Goal: Information Seeking & Learning: Learn about a topic

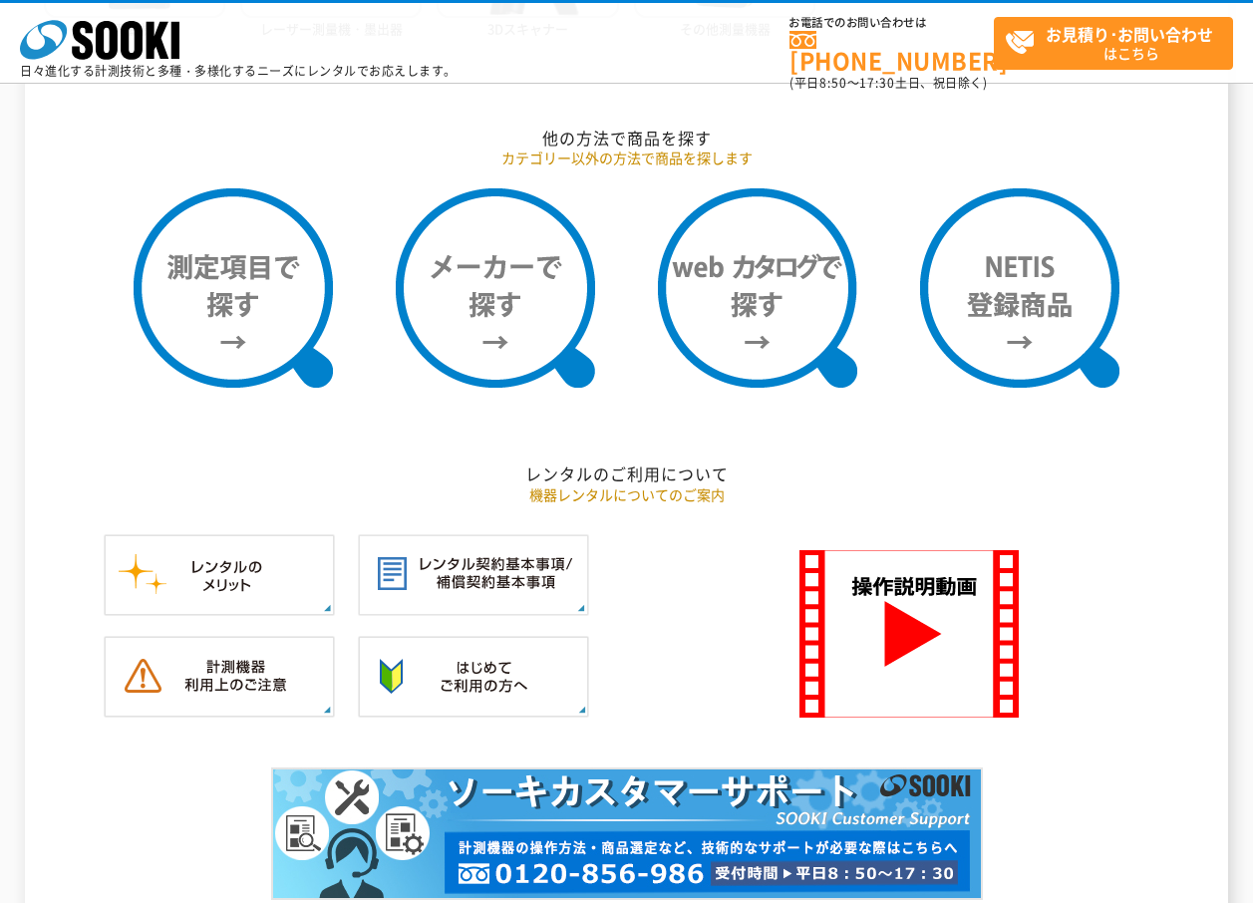
scroll to position [1595, 0]
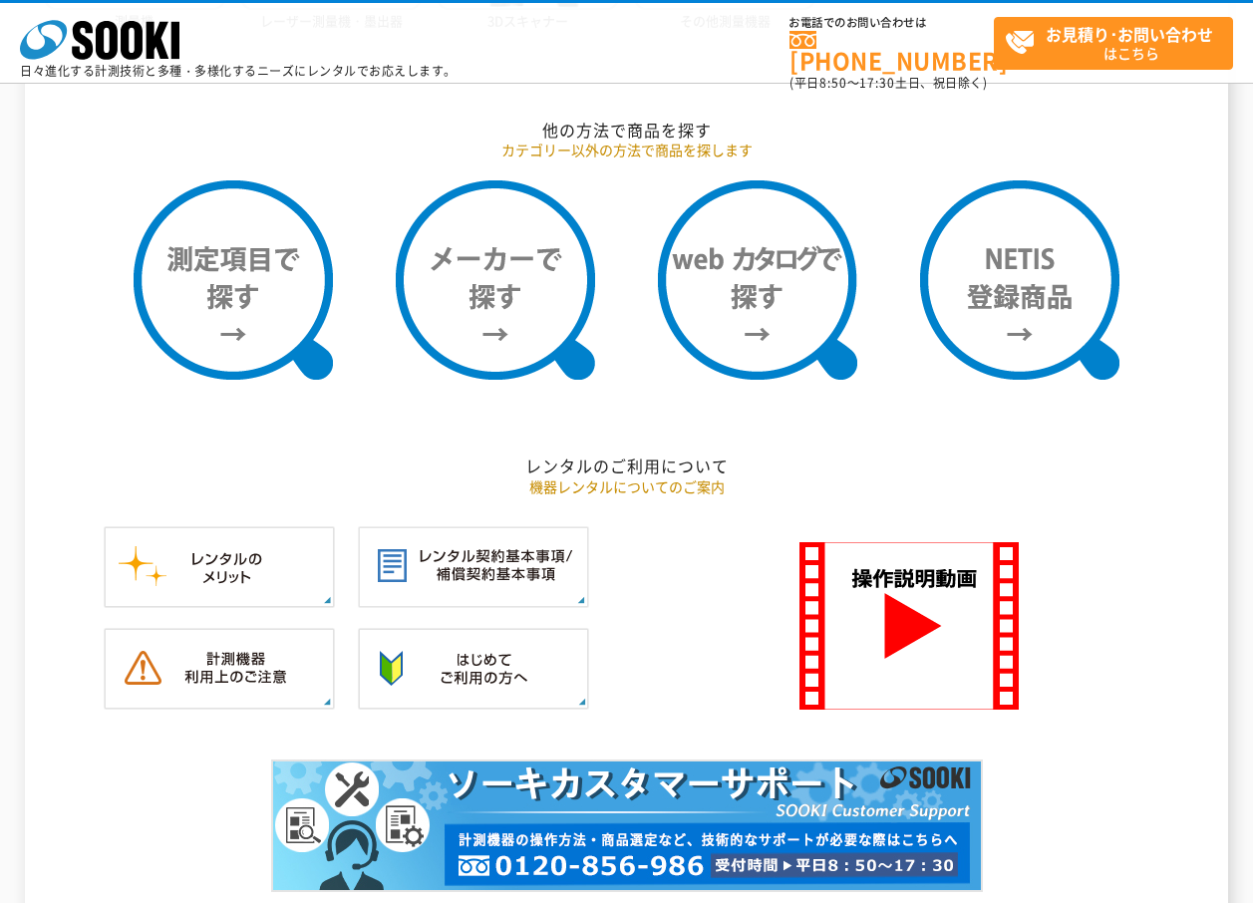
drag, startPoint x: 0, startPoint y: 0, endPoint x: 425, endPoint y: 507, distance: 661.0
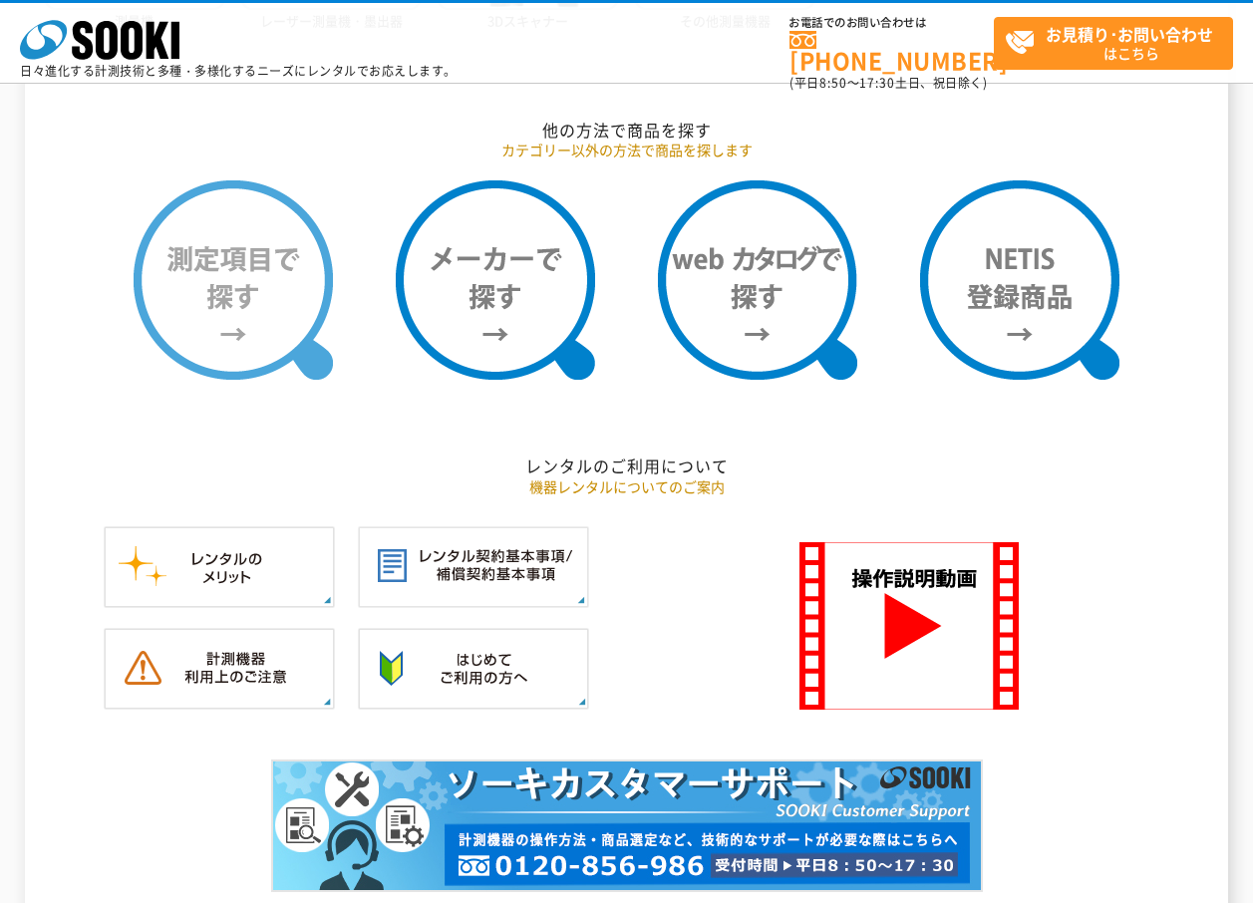
drag, startPoint x: 425, startPoint y: 507, endPoint x: 247, endPoint y: 309, distance: 265.5
click at [247, 309] on img at bounding box center [233, 279] width 199 height 199
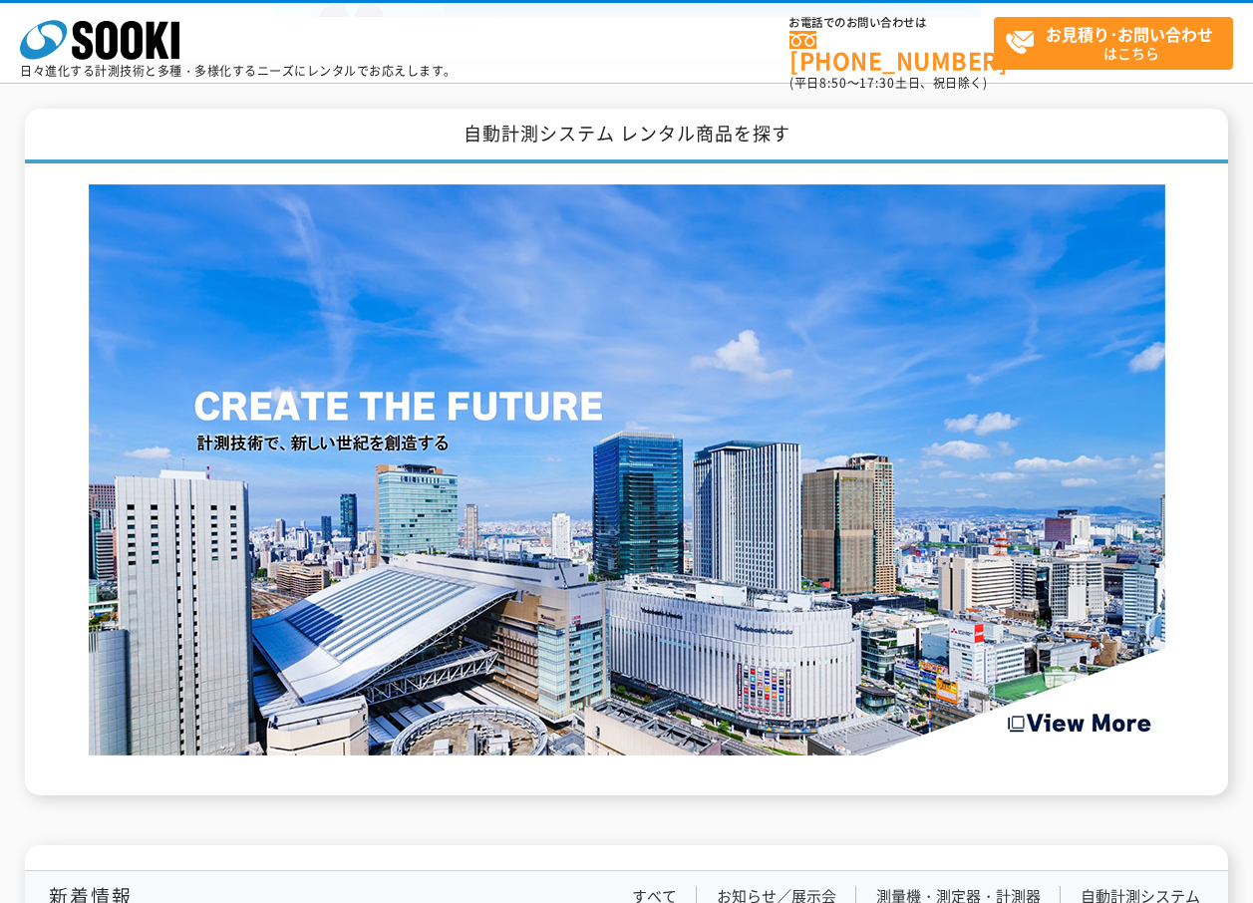
scroll to position [2493, 0]
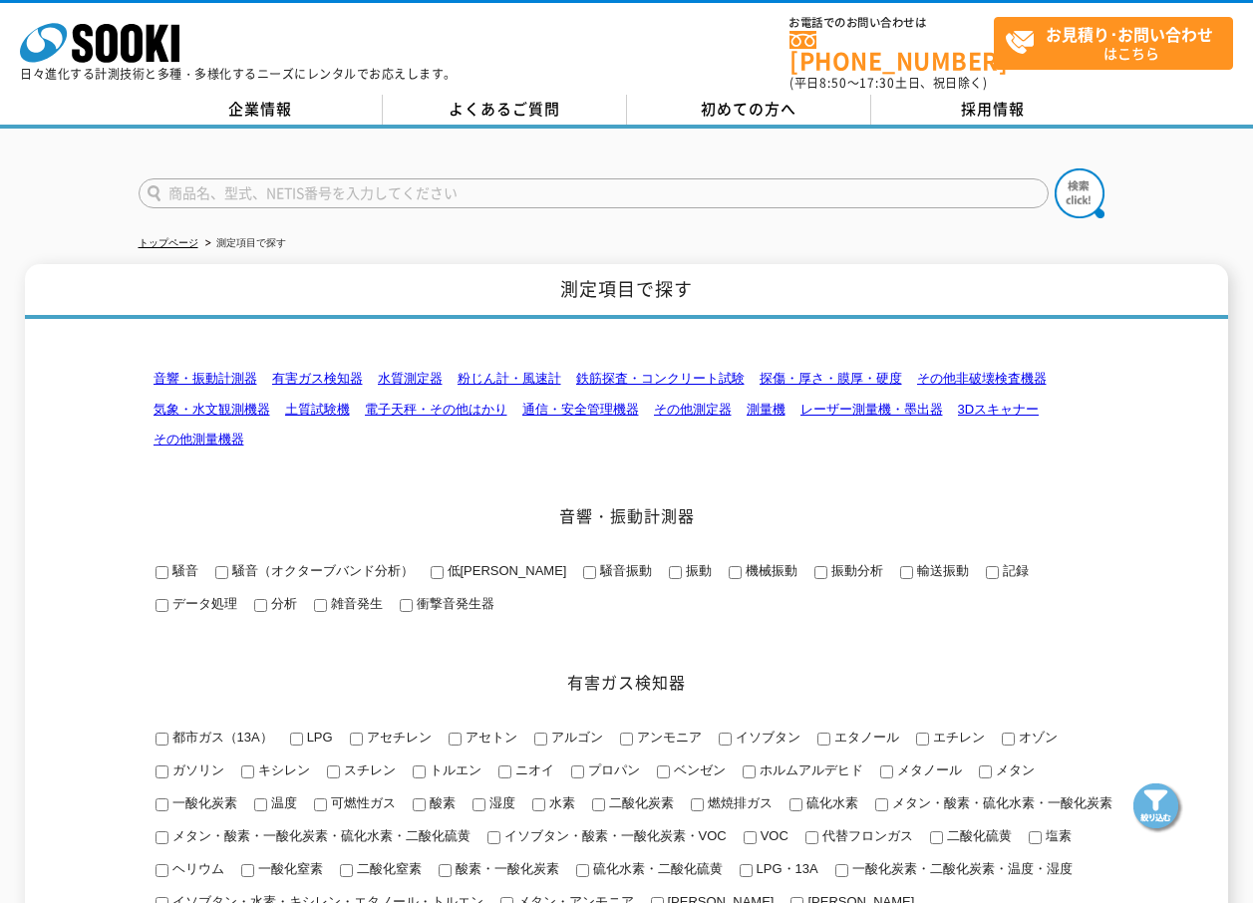
click at [300, 371] on link "有害ガス検知器" at bounding box center [317, 378] width 91 height 15
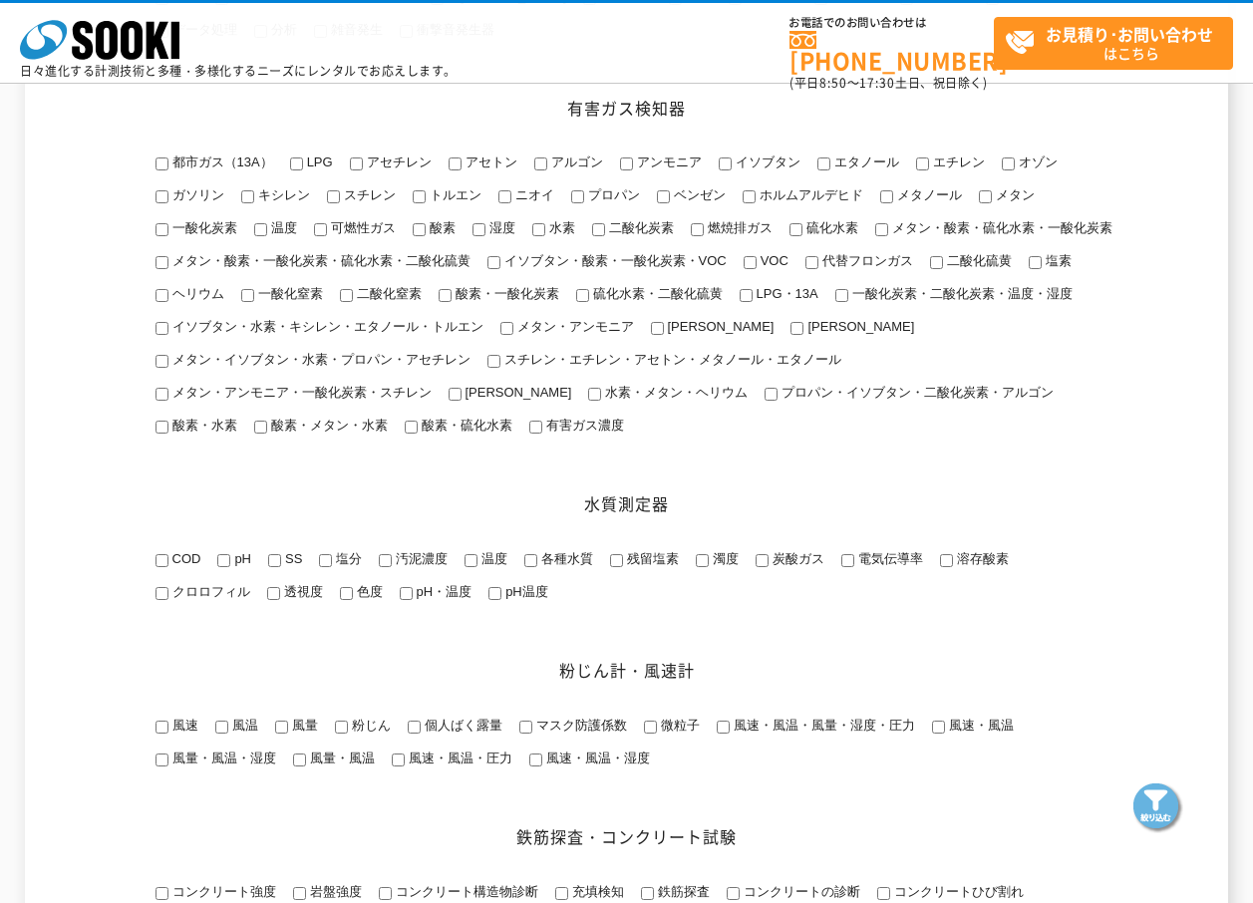
scroll to position [501, 0]
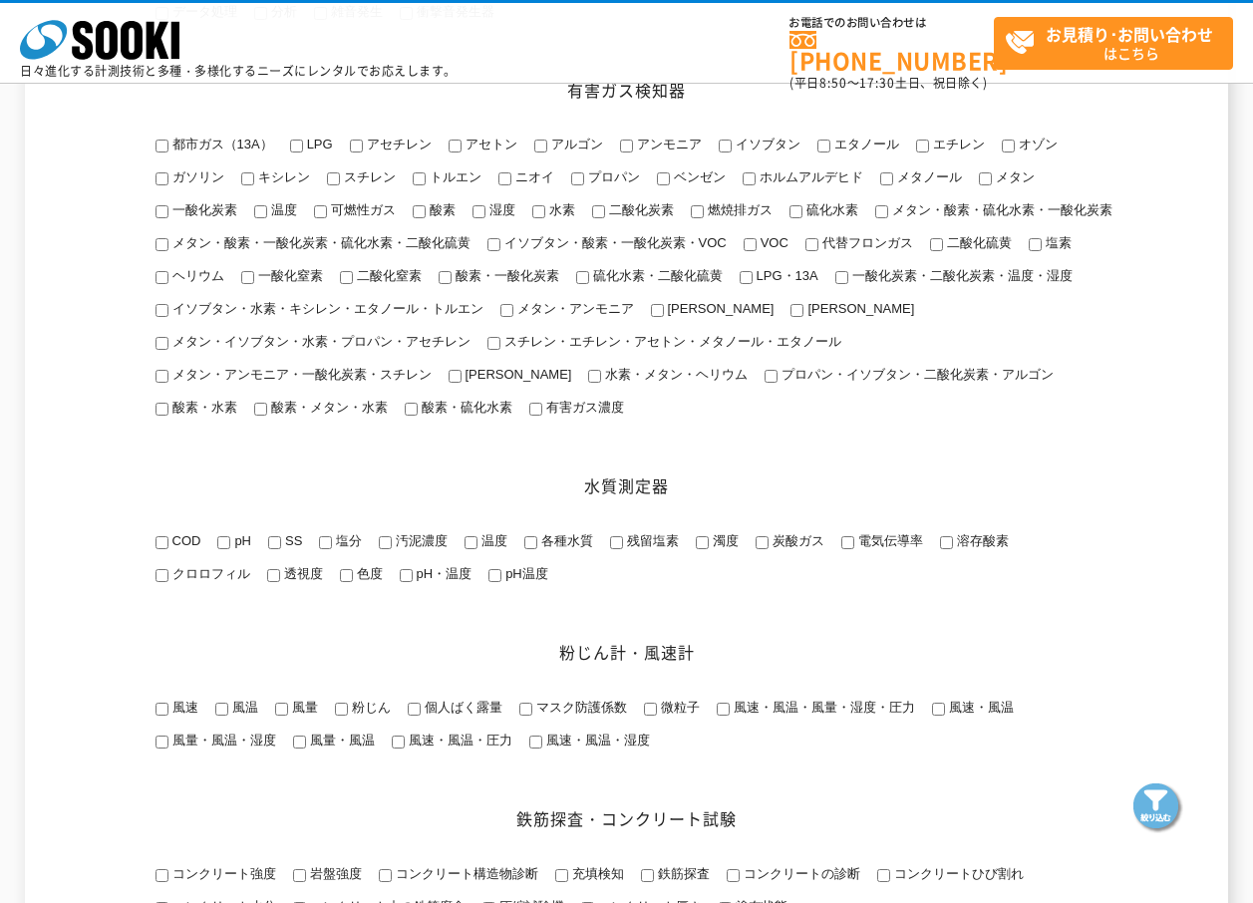
click at [167, 244] on input "メタン・酸素・一酸化炭素・硫化水素・二酸化硫黄" at bounding box center [162, 244] width 13 height 13
checkbox input "true"
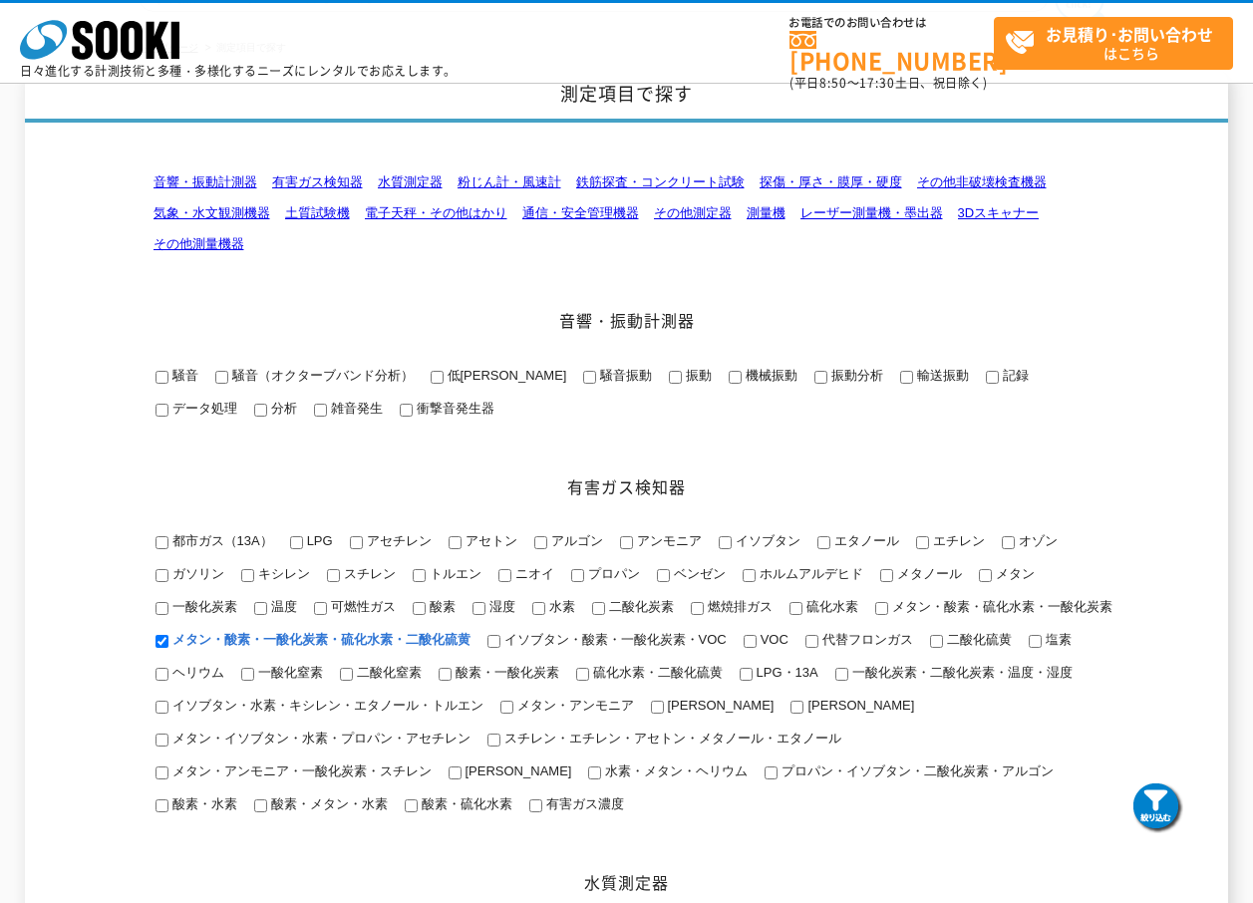
scroll to position [87, 0]
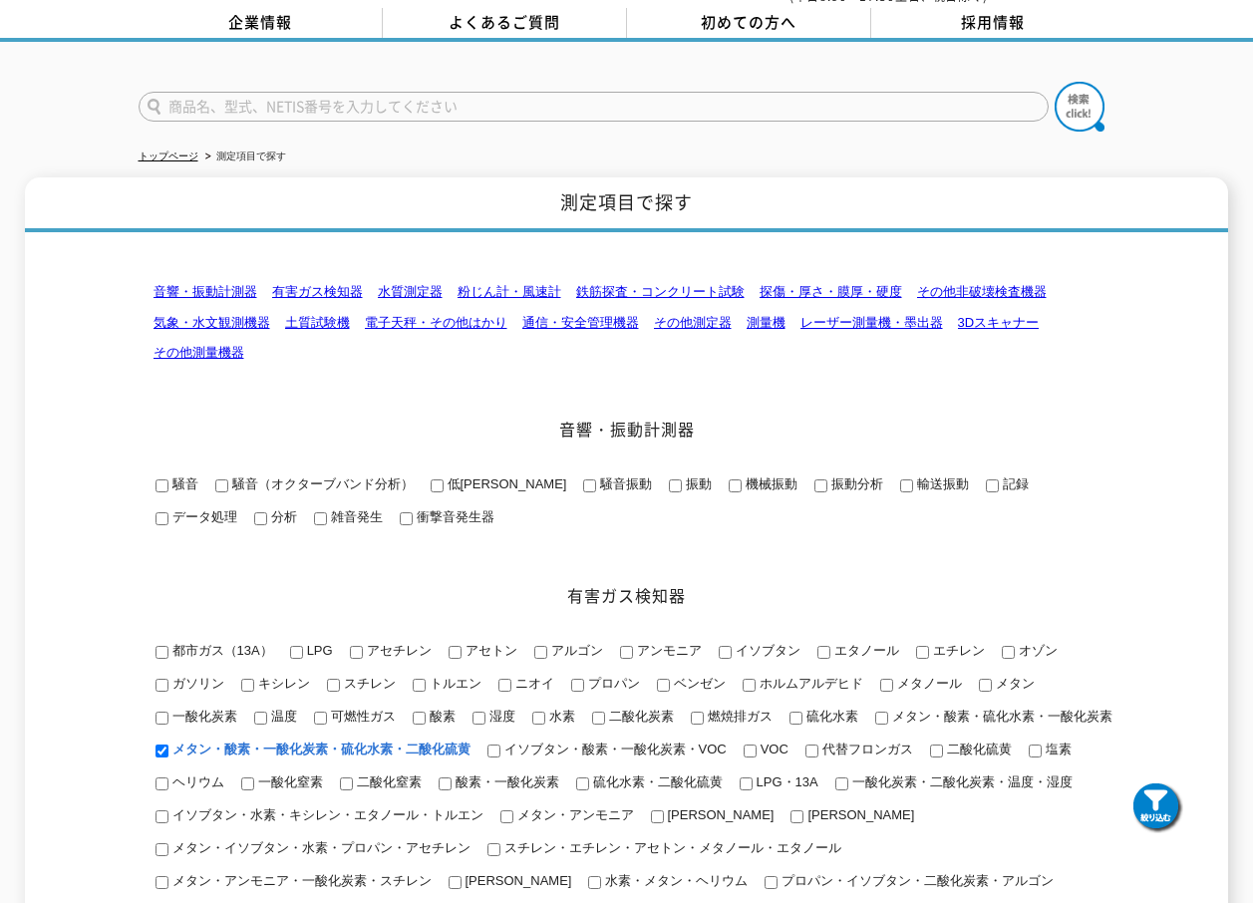
click at [200, 82] on form at bounding box center [627, 110] width 977 height 56
type input "ガス検知"
click at [1055, 82] on button at bounding box center [1080, 107] width 50 height 50
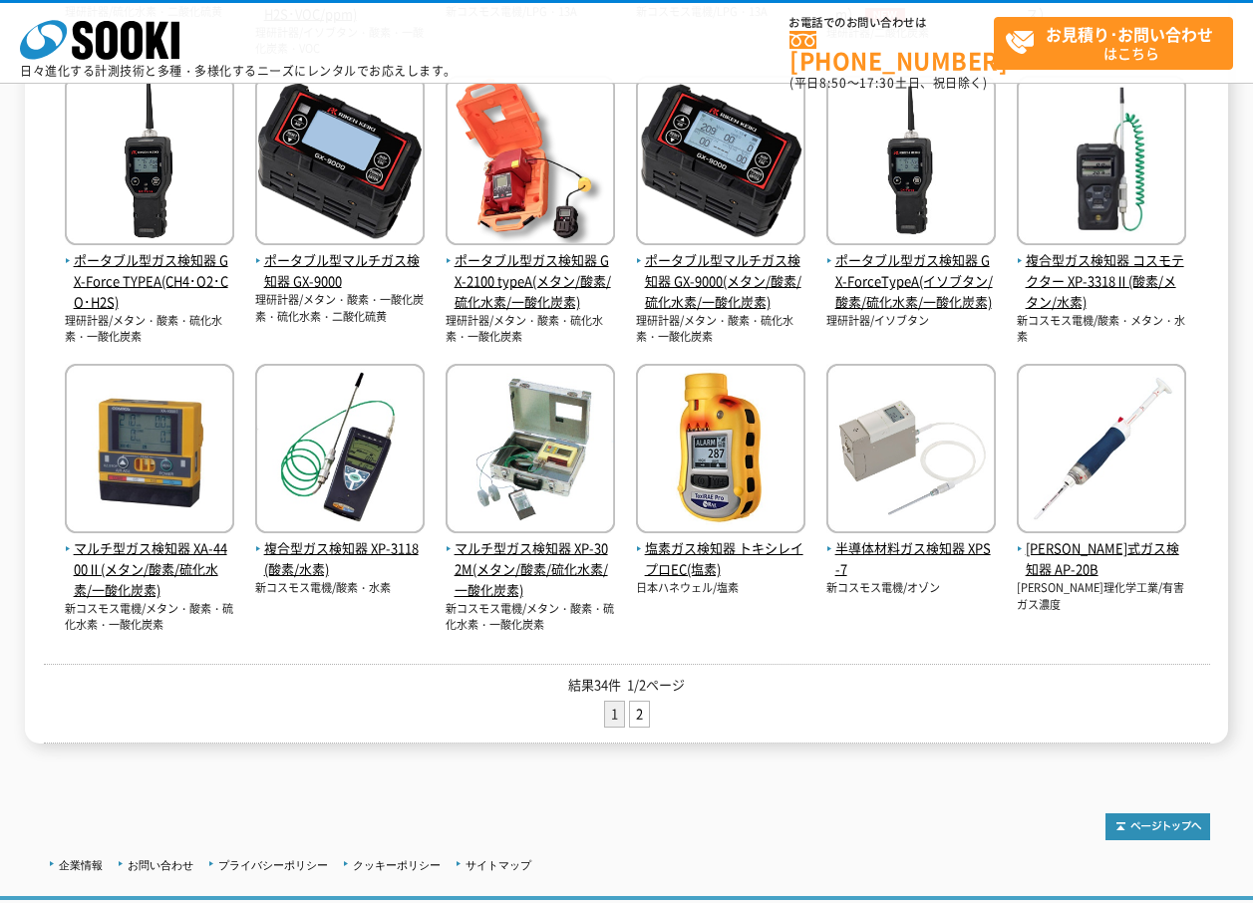
scroll to position [833, 0]
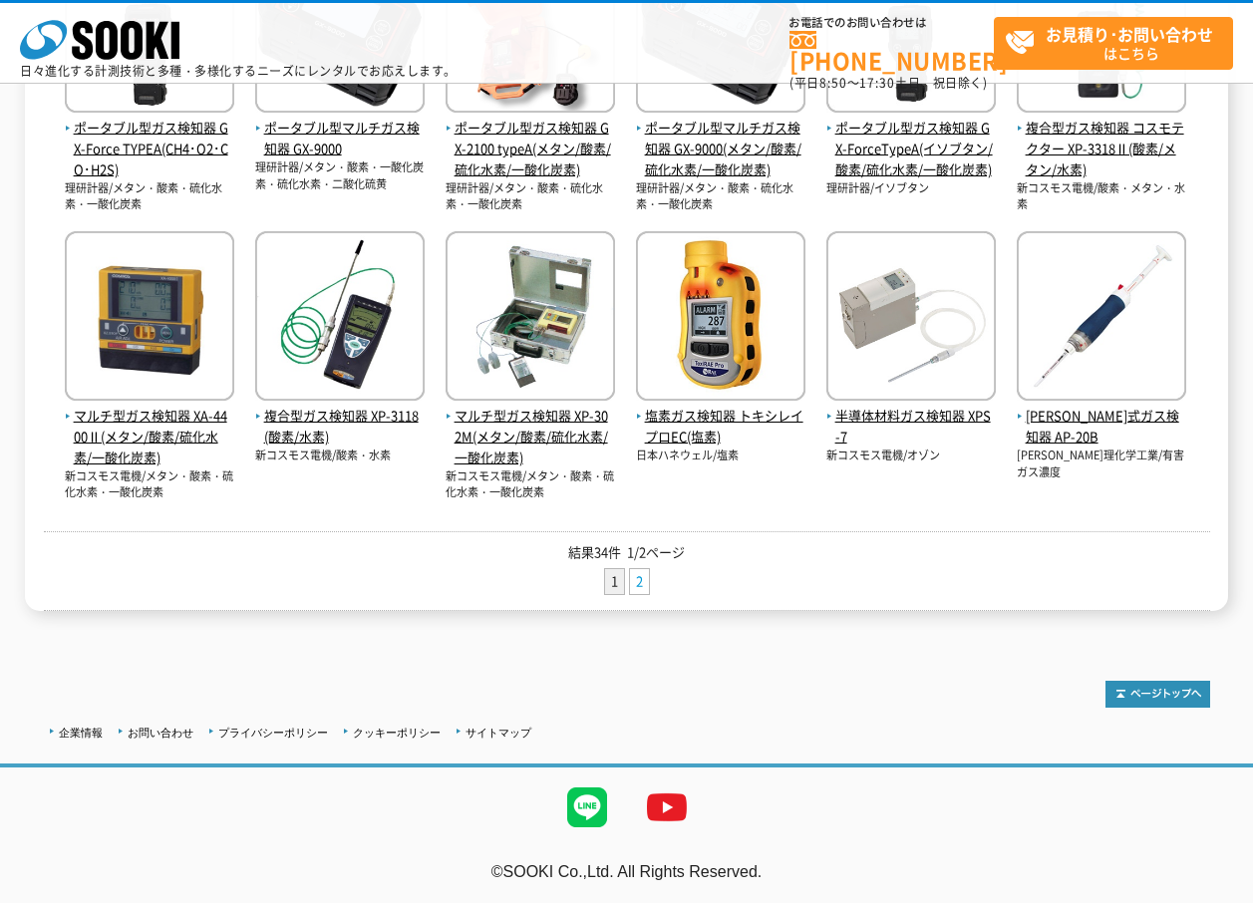
click at [643, 578] on link "2" at bounding box center [639, 581] width 19 height 25
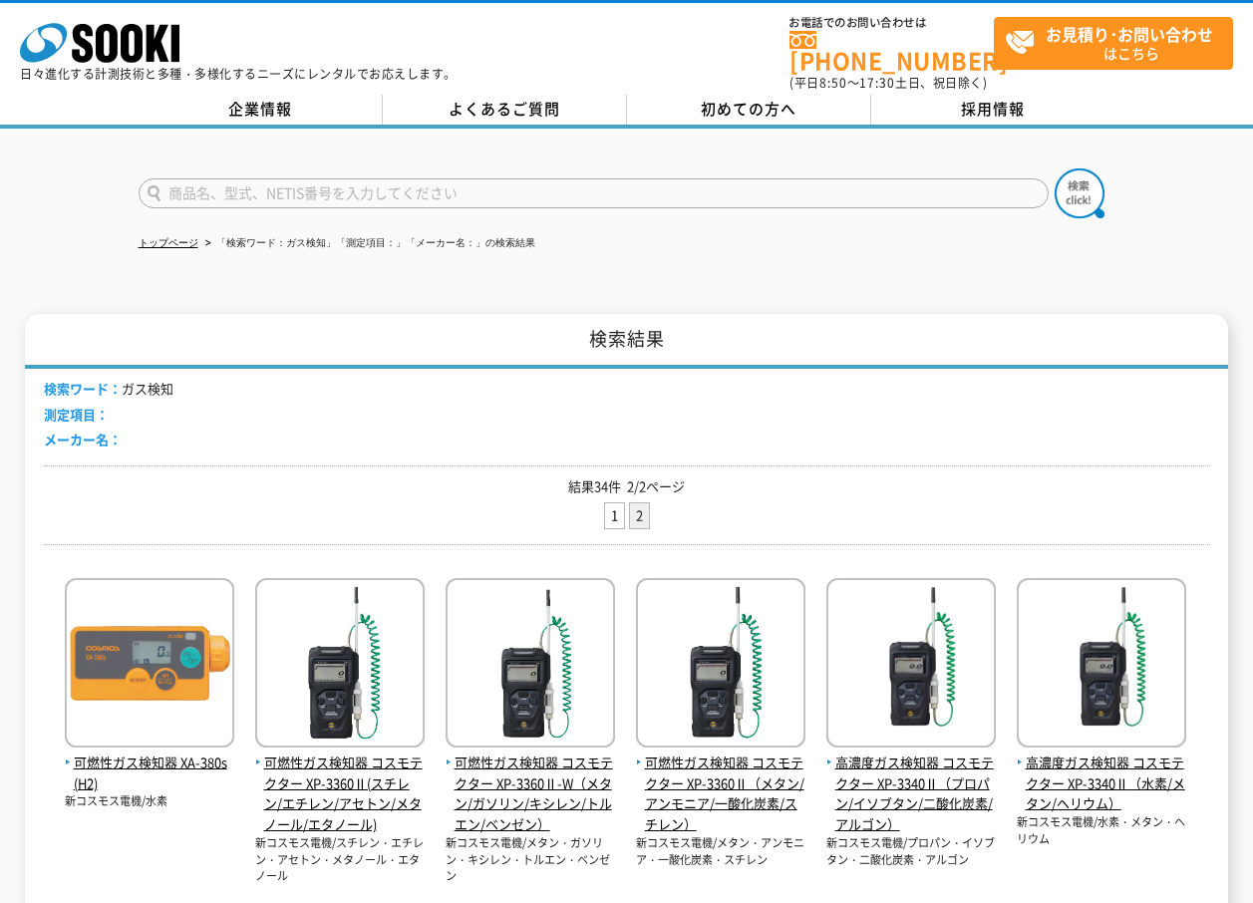
click at [237, 181] on input "text" at bounding box center [594, 193] width 910 height 30
type input "酸素濃度"
click at [1055, 169] on button at bounding box center [1080, 194] width 50 height 50
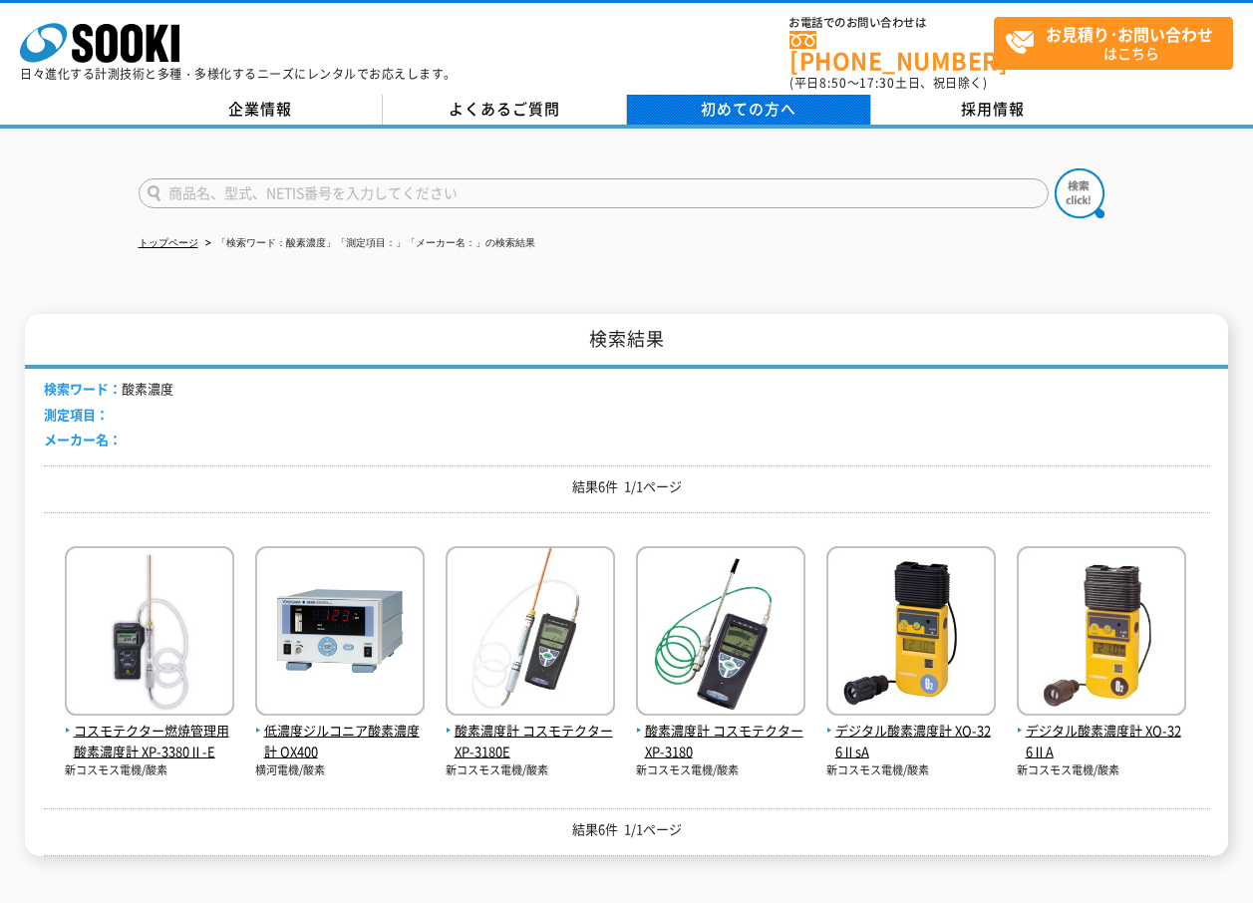
click at [810, 107] on link "初めての方へ" at bounding box center [749, 110] width 244 height 30
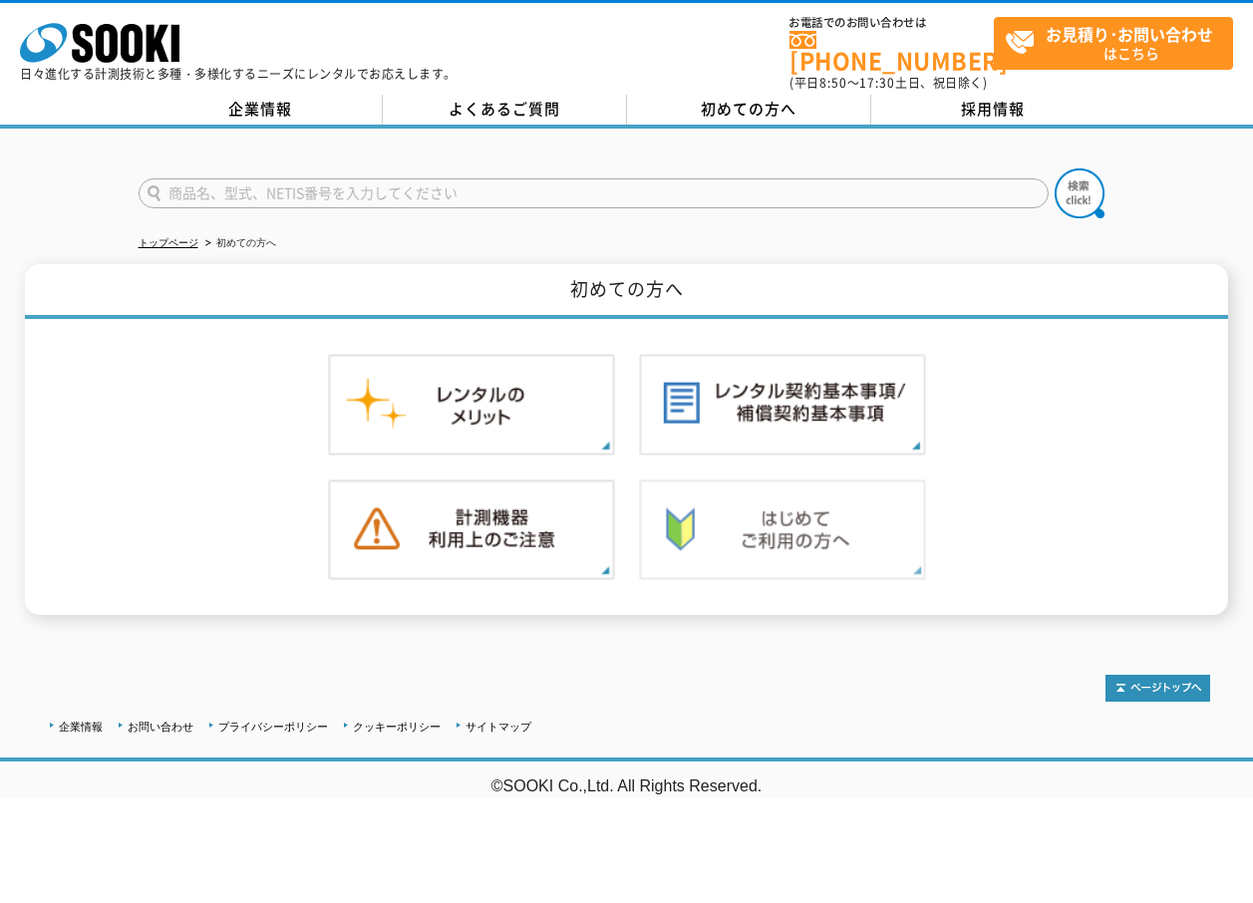
click at [751, 502] on img at bounding box center [782, 531] width 287 height 102
